Goal: Find specific page/section: Find specific page/section

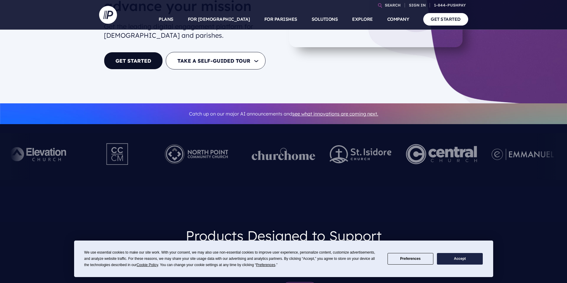
scroll to position [149, 0]
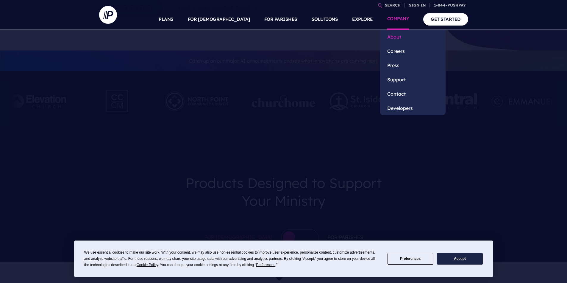
click at [400, 36] on link "About" at bounding box center [412, 37] width 65 height 14
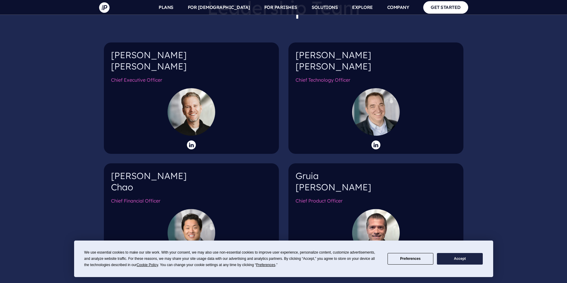
scroll to position [565, 0]
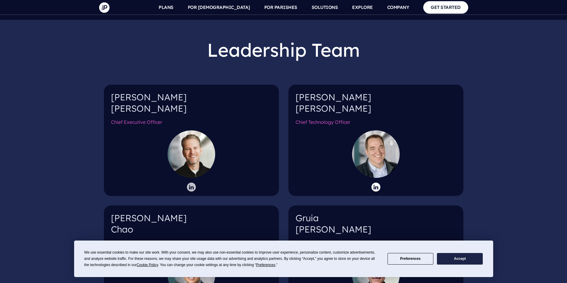
click at [194, 183] on icon at bounding box center [191, 187] width 9 height 9
click at [462, 263] on button "Accept" at bounding box center [460, 259] width 46 height 12
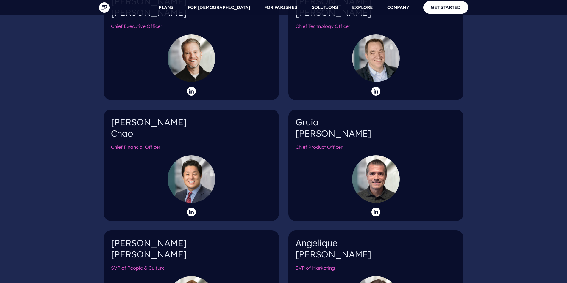
scroll to position [684, 0]
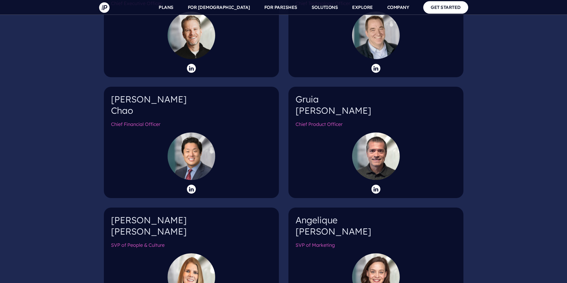
drag, startPoint x: 129, startPoint y: 92, endPoint x: 140, endPoint y: 97, distance: 11.7
click at [140, 97] on h4 "[PERSON_NAME]" at bounding box center [191, 107] width 161 height 27
